Goal: Task Accomplishment & Management: Manage account settings

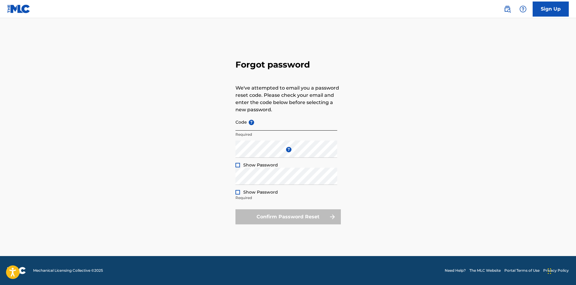
click at [251, 127] on input "Code ?" at bounding box center [287, 121] width 102 height 17
click at [403, 35] on div "Forgot password We've attempted to email you a password reset code. Please chec…" at bounding box center [288, 140] width 422 height 230
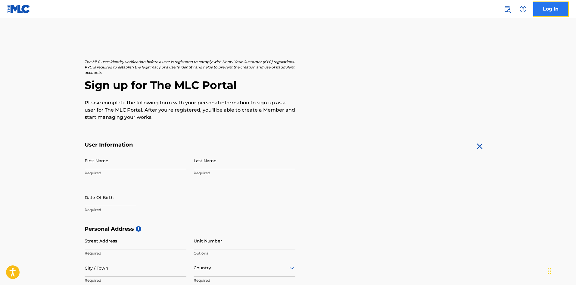
click at [548, 10] on link "Log In" at bounding box center [551, 9] width 36 height 15
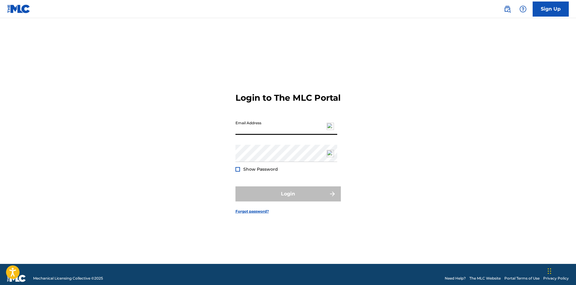
click at [265, 131] on input "Email Address" at bounding box center [287, 126] width 102 height 17
type input "[PERSON_NAME][EMAIL_ADDRESS][DOMAIN_NAME]"
